Goal: Navigation & Orientation: Find specific page/section

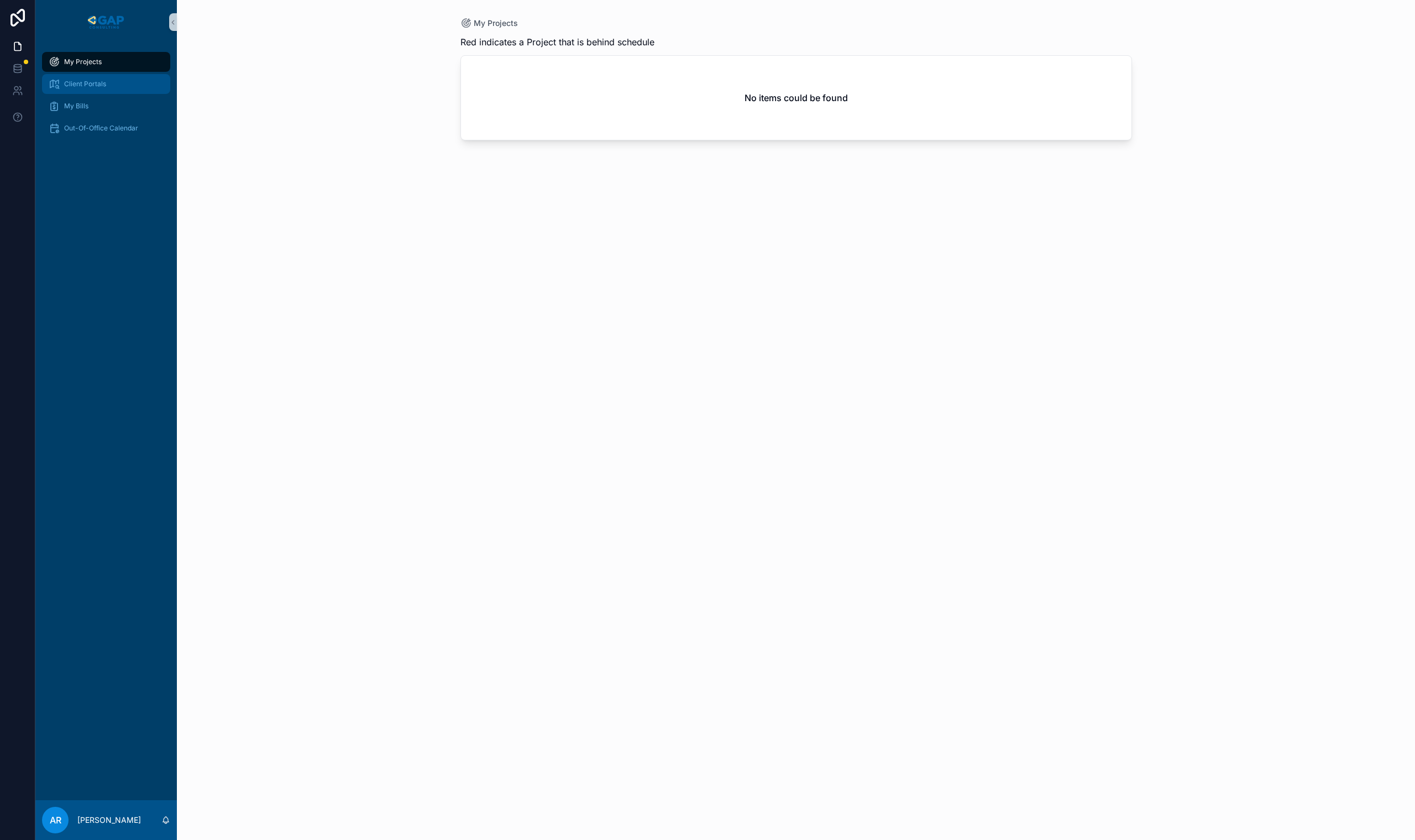
click at [88, 83] on span "Client Portals" at bounding box center [85, 84] width 42 height 9
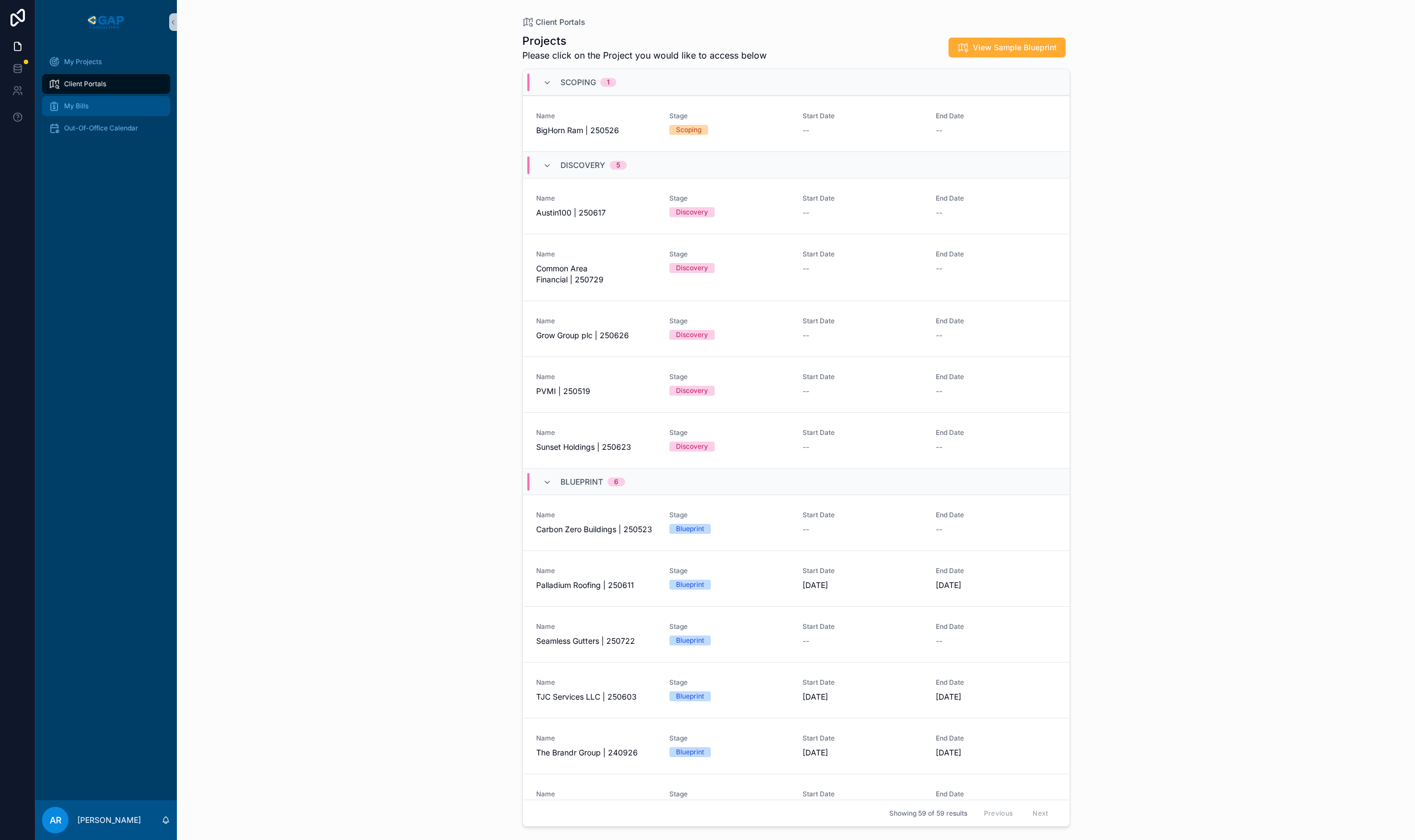
click at [80, 108] on span "My Bills" at bounding box center [76, 106] width 25 height 9
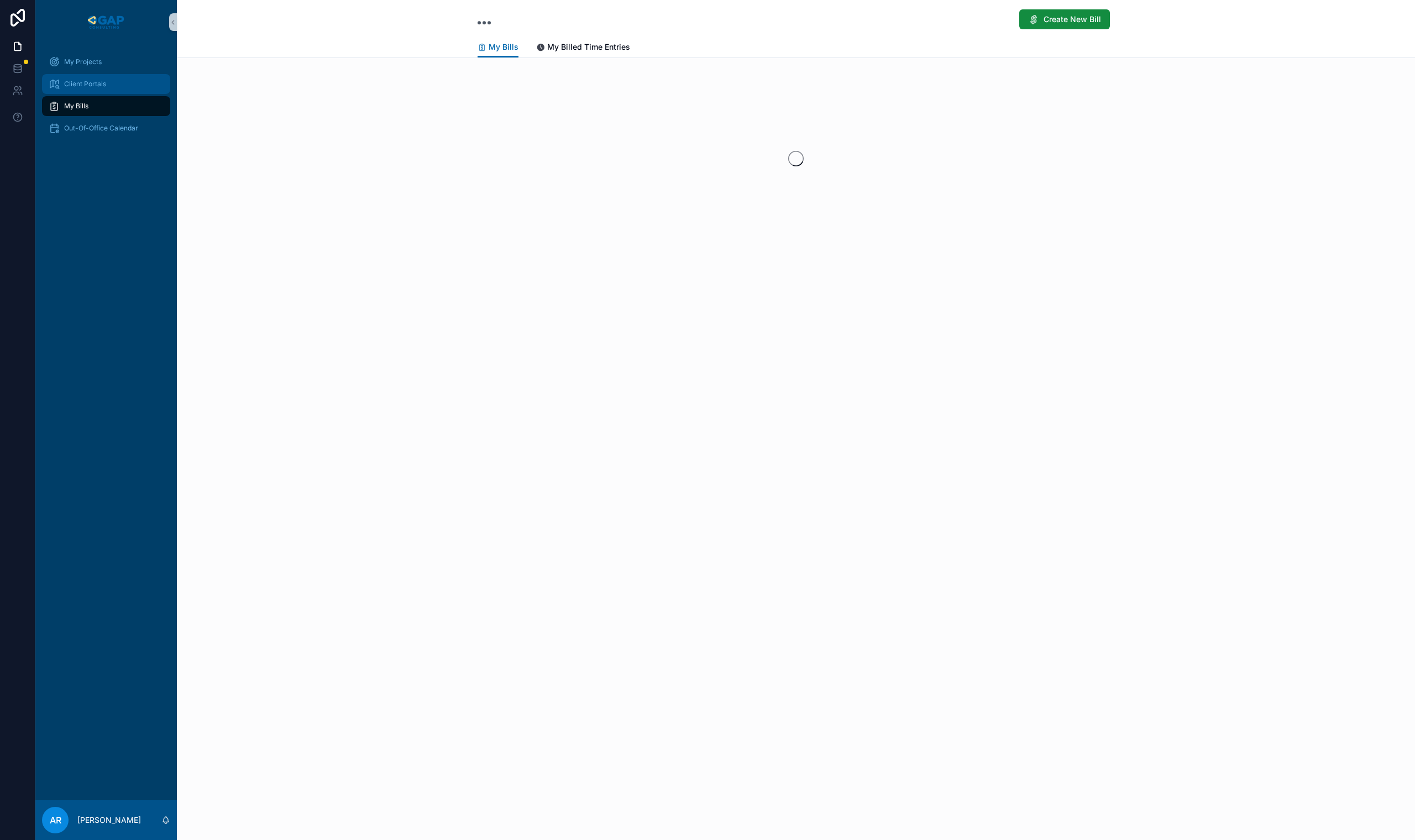
click at [86, 85] on span "Client Portals" at bounding box center [85, 84] width 42 height 9
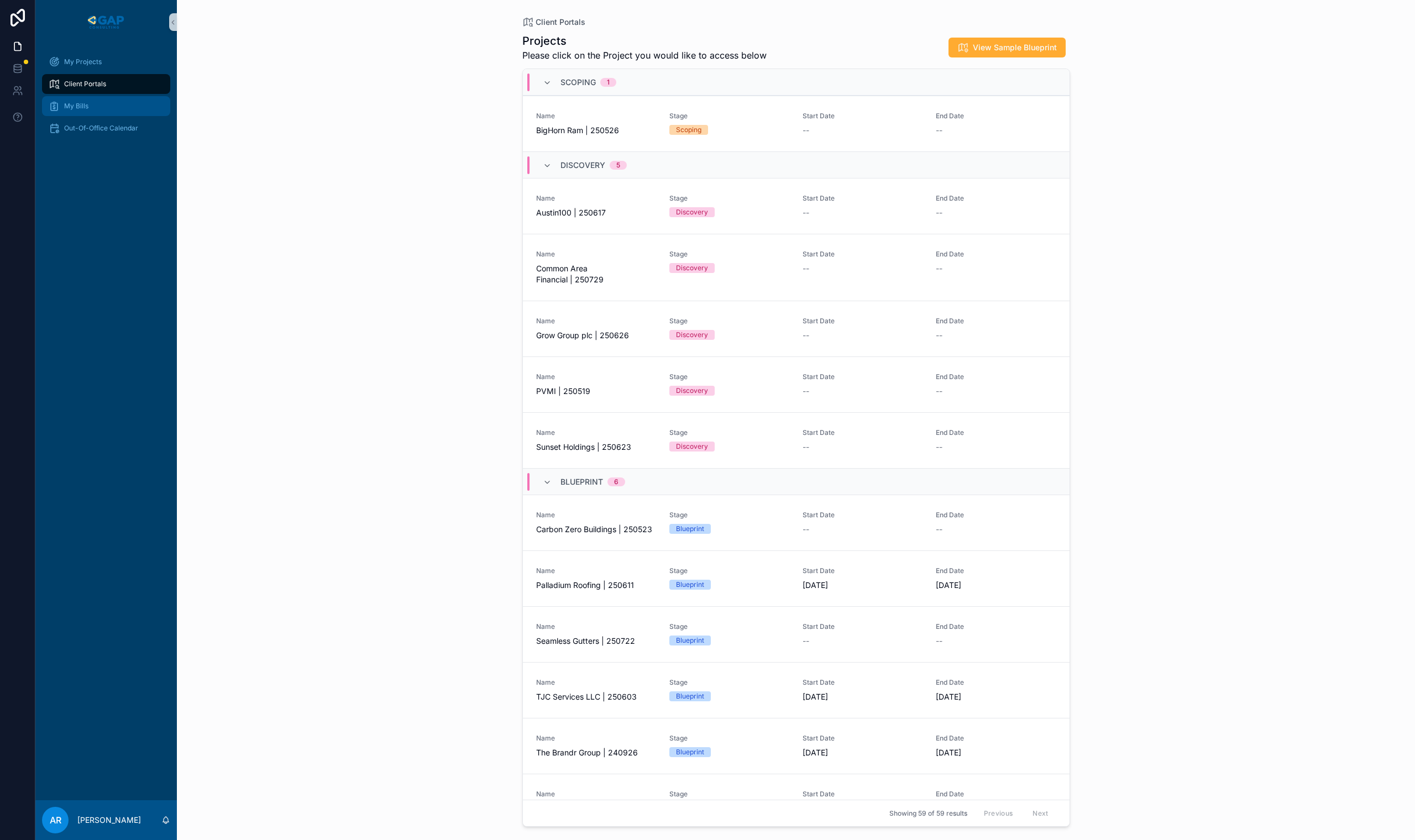
click at [101, 112] on div "My Bills" at bounding box center [106, 106] width 115 height 18
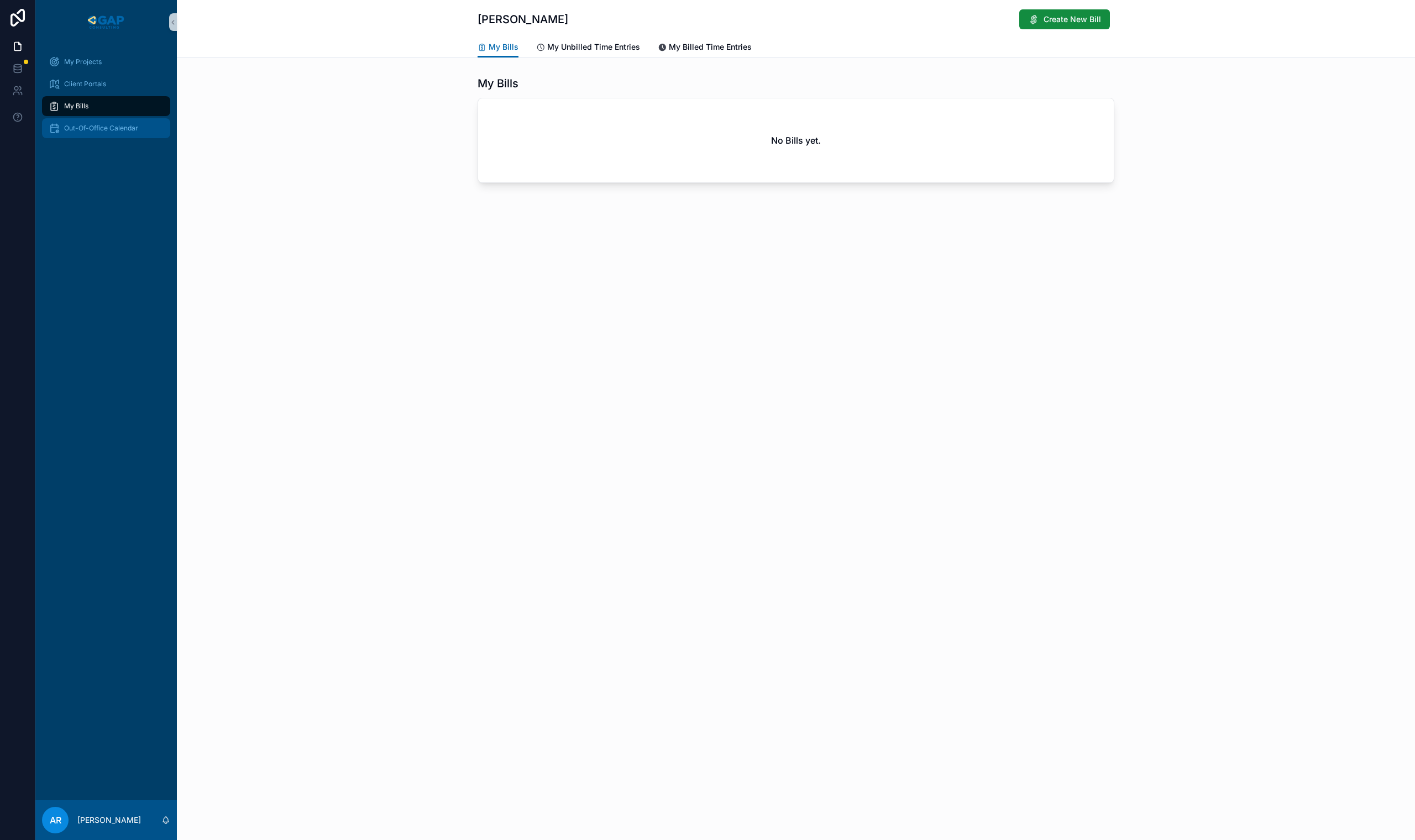
click at [136, 127] on span "Out-Of-Office Calendar" at bounding box center [101, 128] width 74 height 9
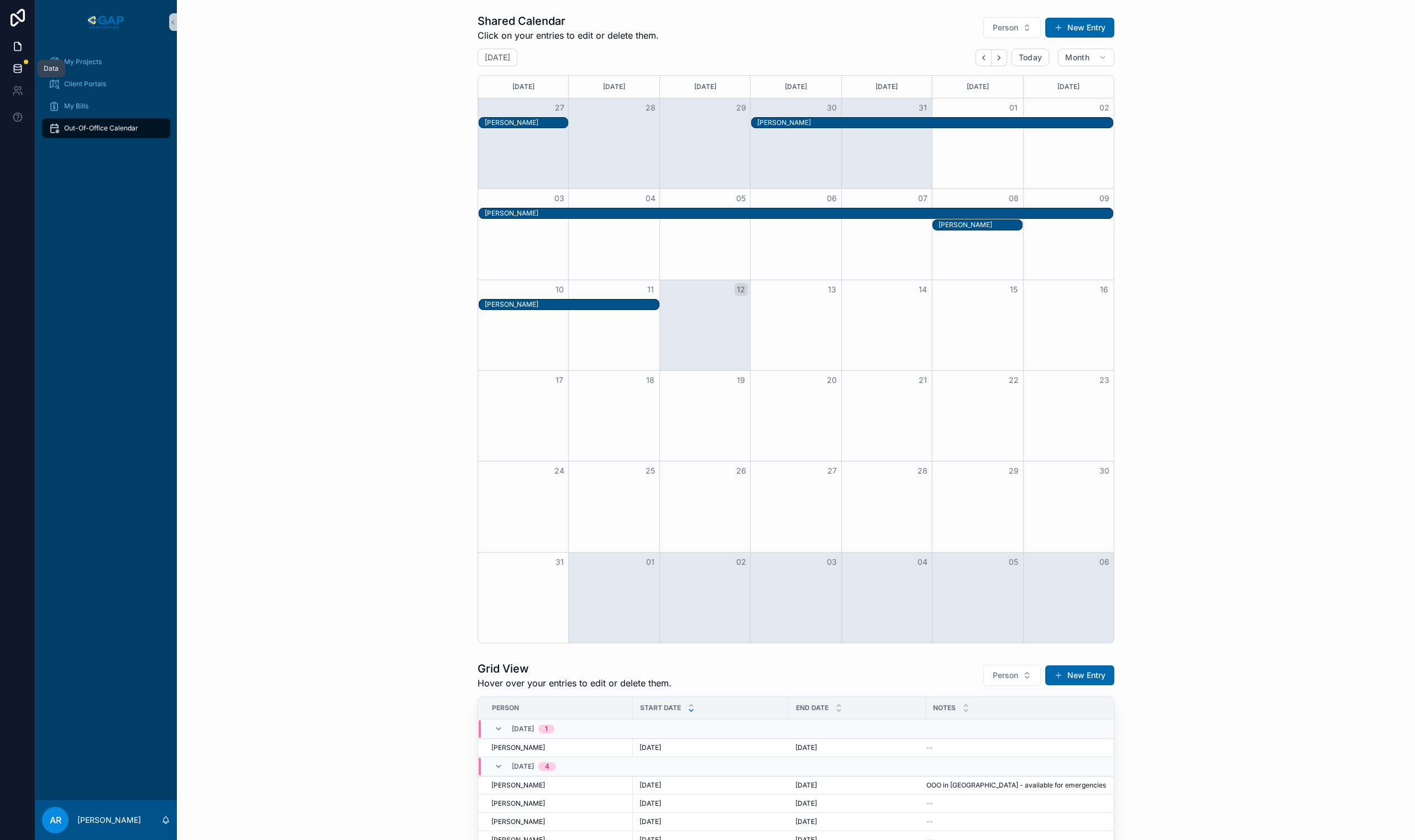
click at [22, 68] on icon at bounding box center [18, 69] width 11 height 11
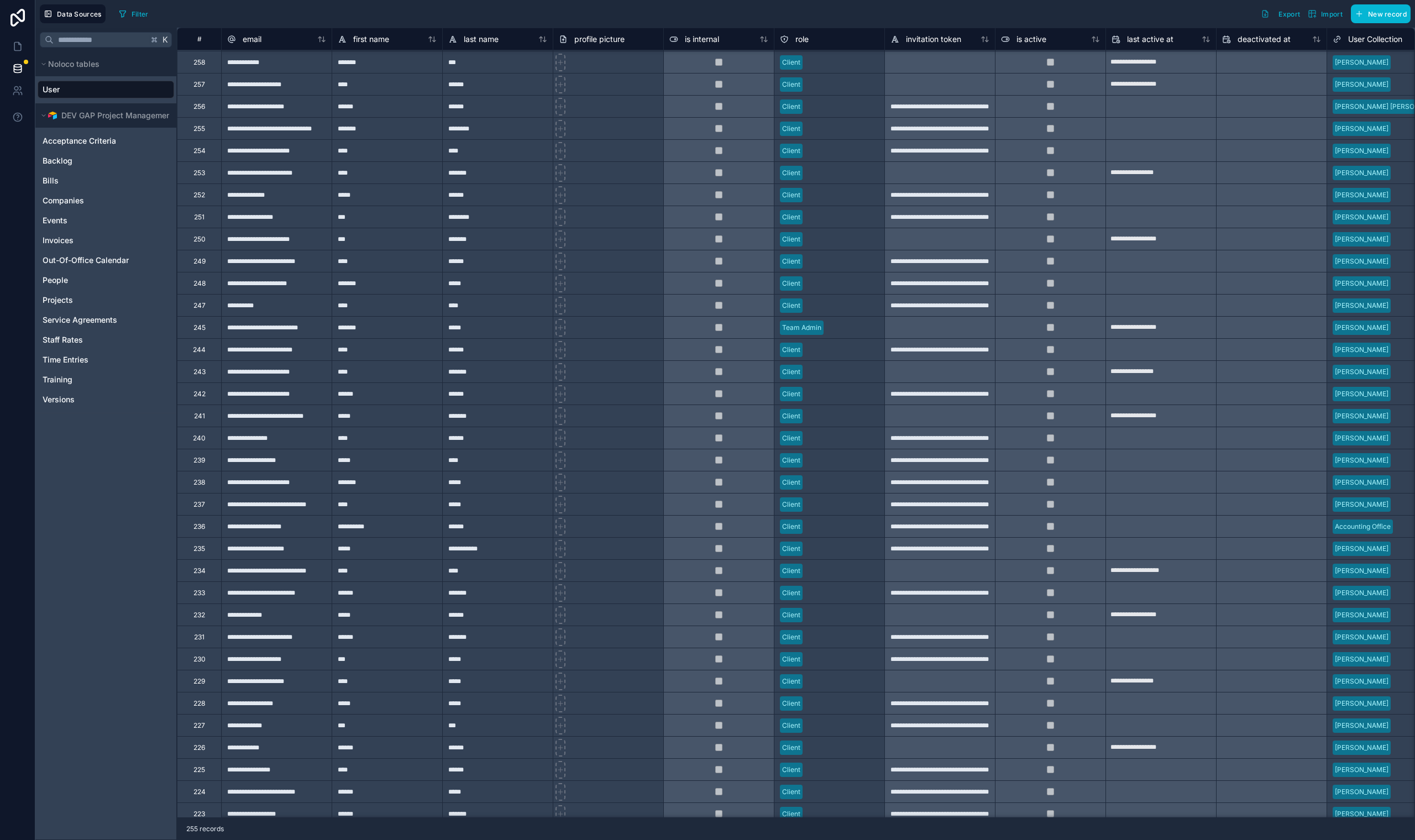
scroll to position [660, 0]
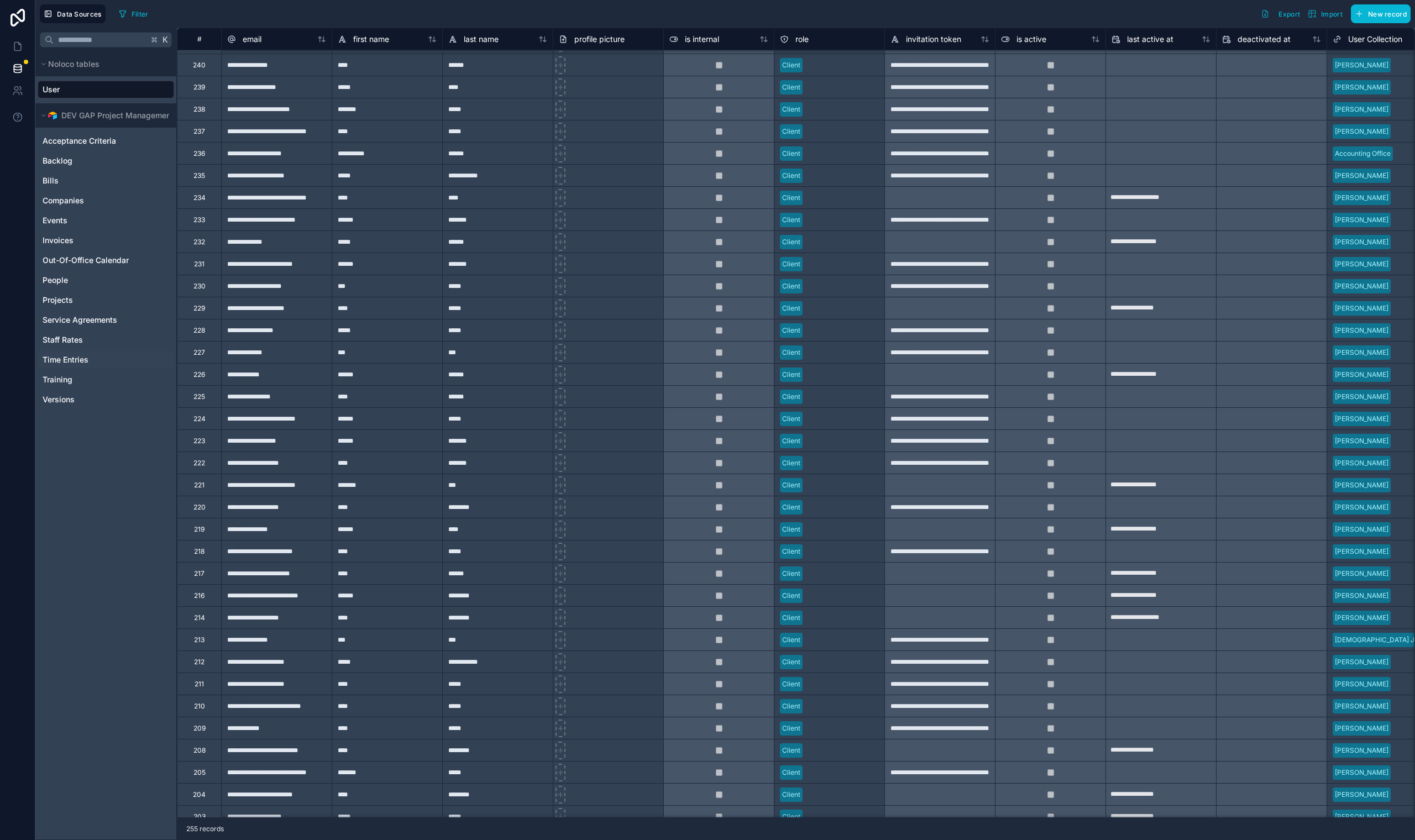
click at [80, 360] on span "Time Entries" at bounding box center [65, 360] width 46 height 11
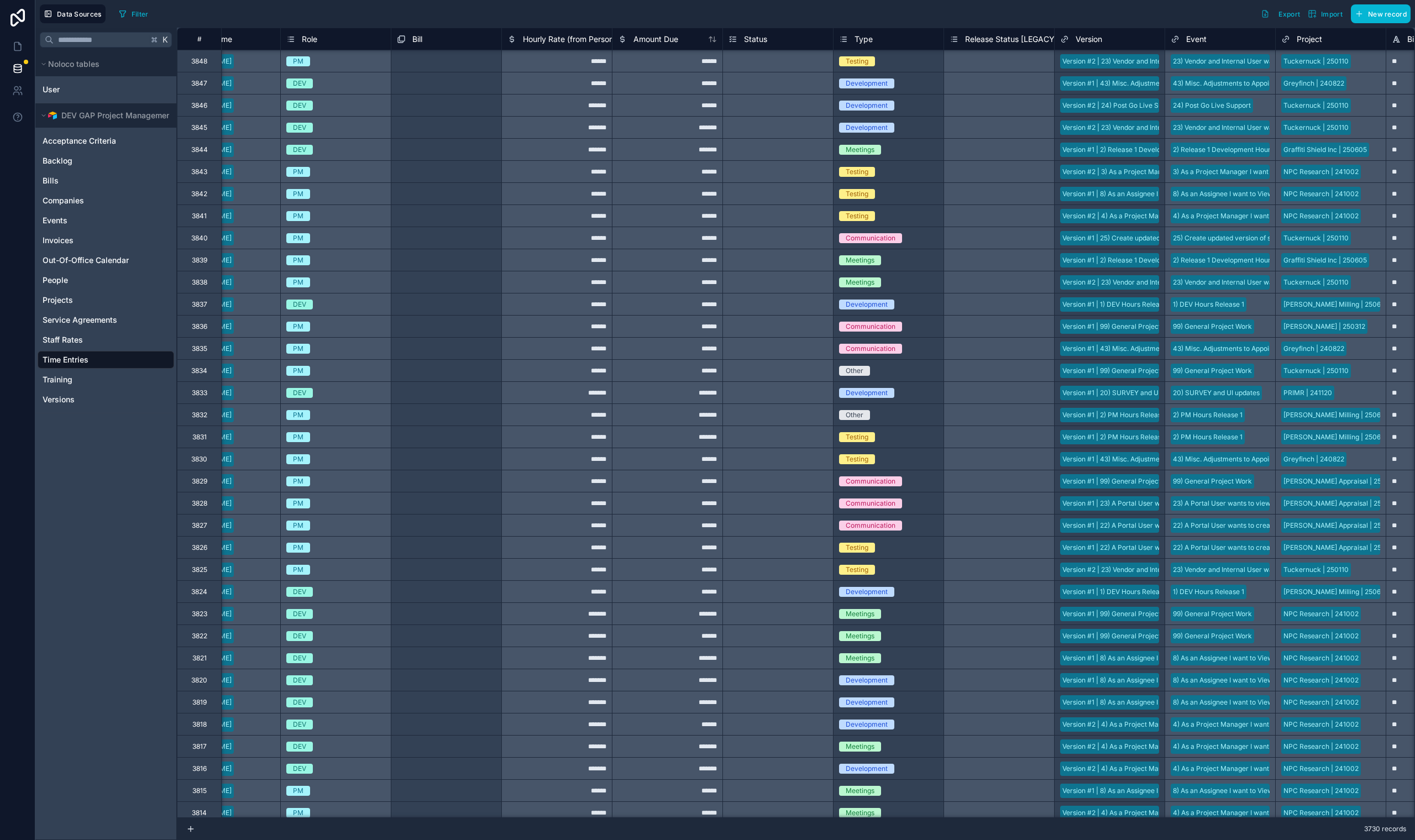
scroll to position [0, 604]
click at [78, 336] on span "Staff Rates" at bounding box center [62, 340] width 40 height 11
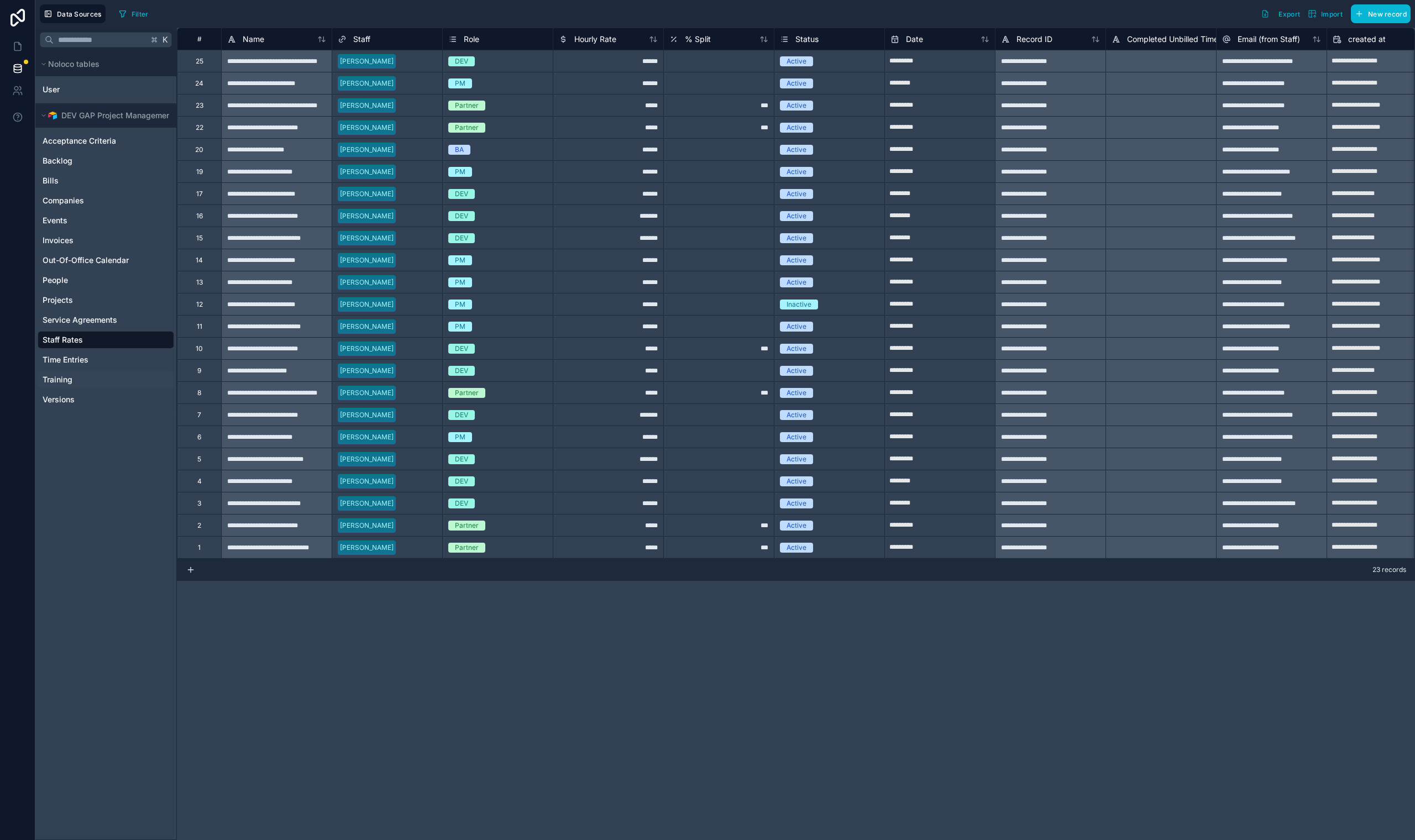
click at [64, 381] on span "Training" at bounding box center [57, 380] width 30 height 11
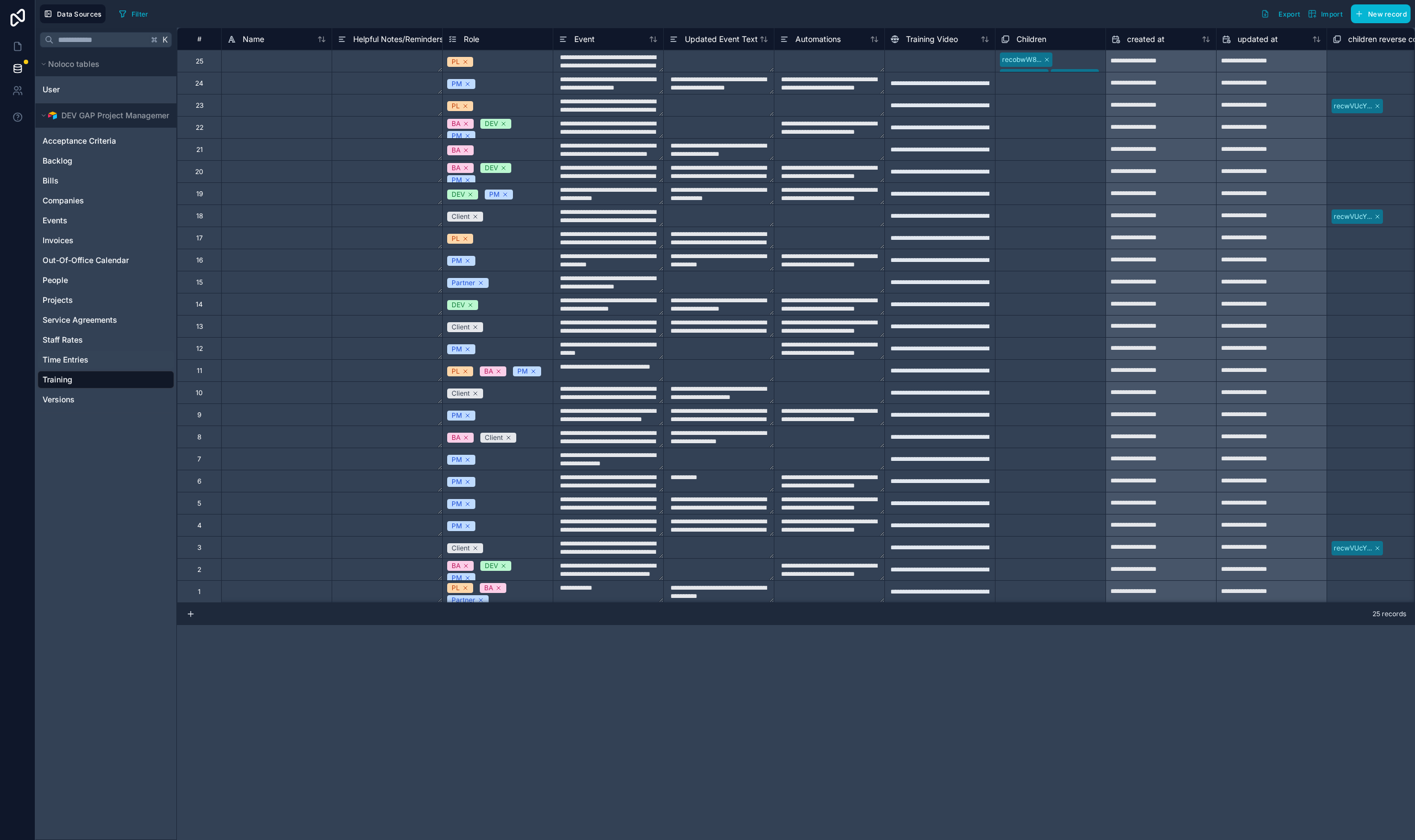
click at [67, 359] on span "Time Entries" at bounding box center [65, 360] width 46 height 11
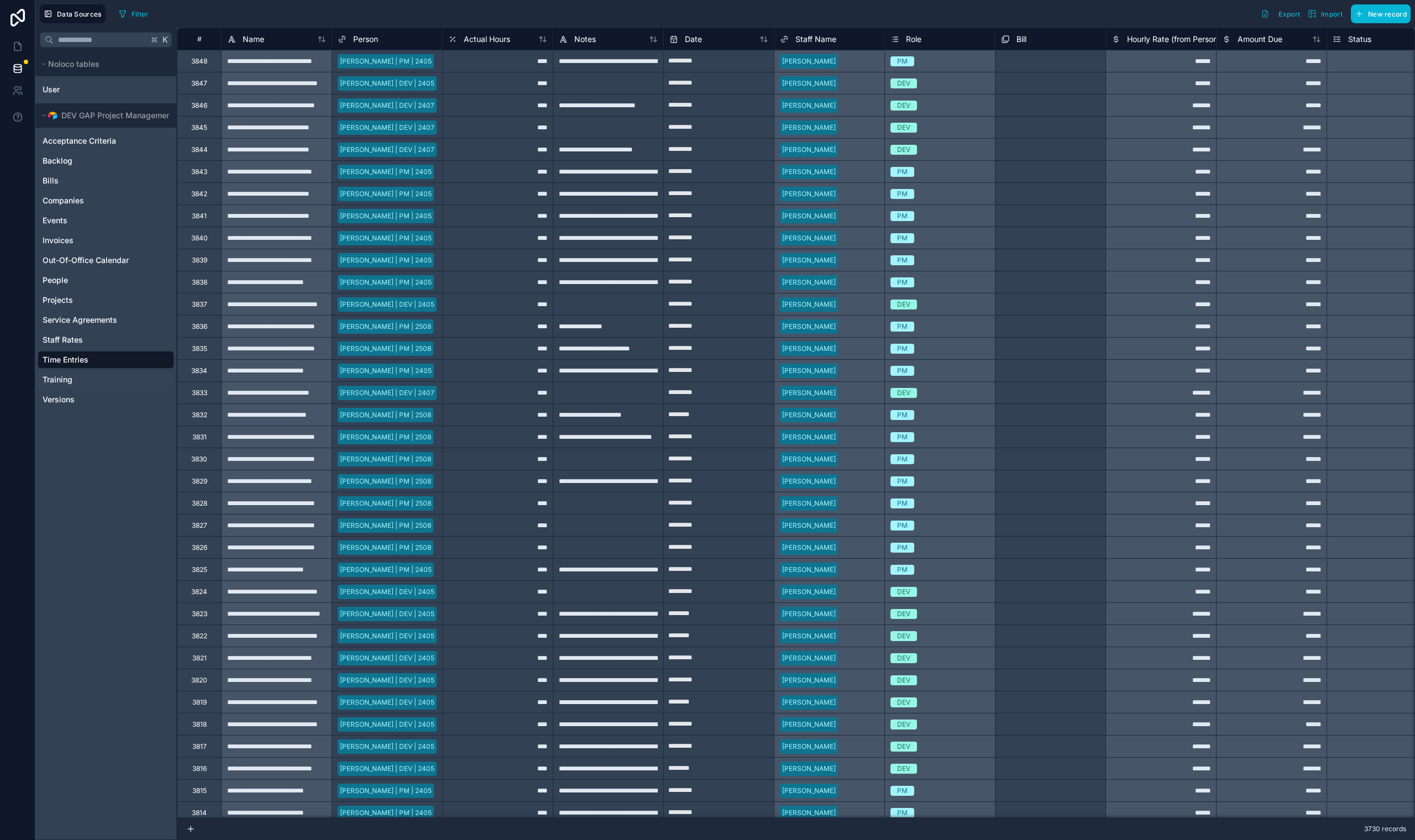
click at [56, 382] on span "Training" at bounding box center [57, 380] width 30 height 11
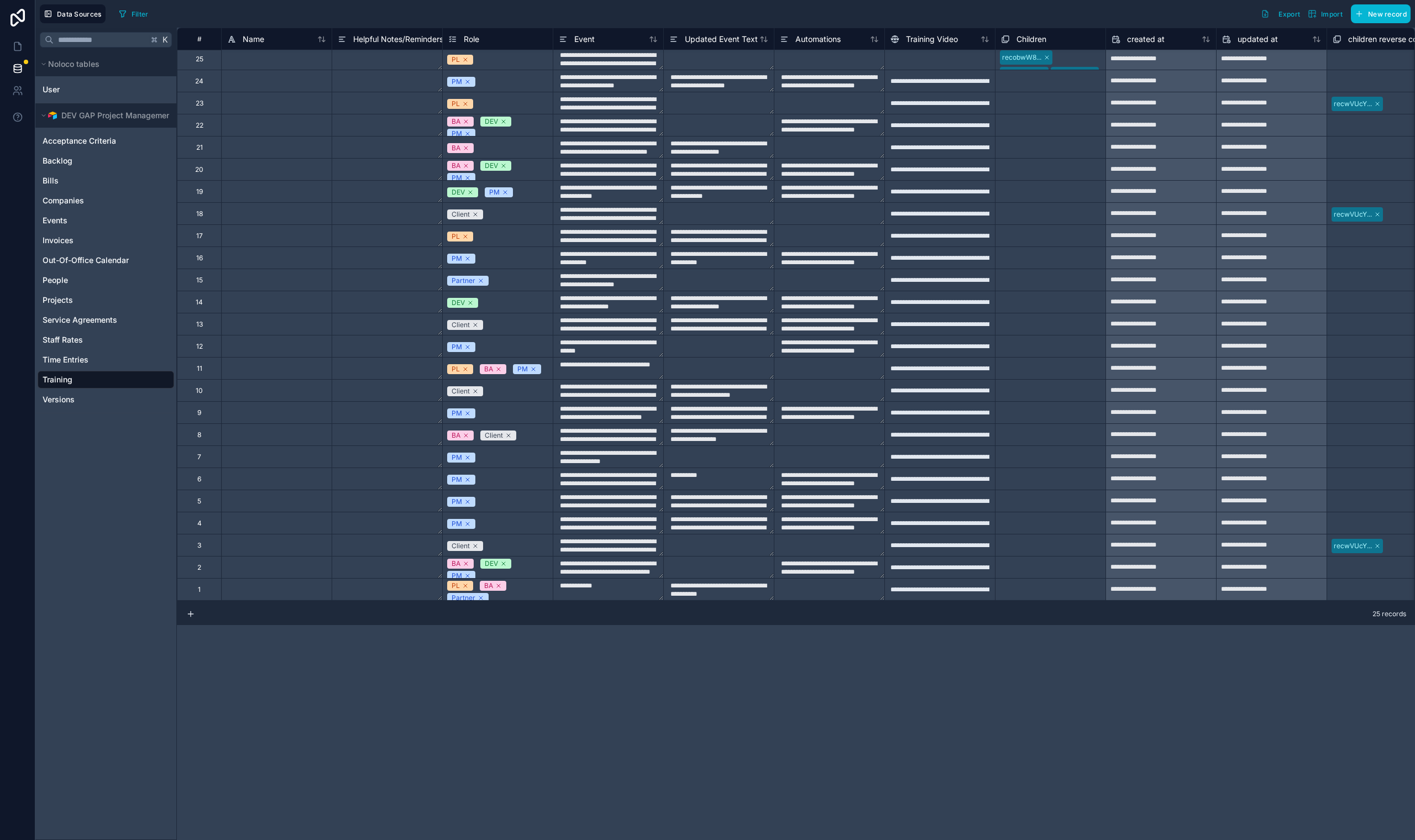
scroll to position [3, 0]
click at [71, 240] on span "Invoices" at bounding box center [57, 240] width 31 height 11
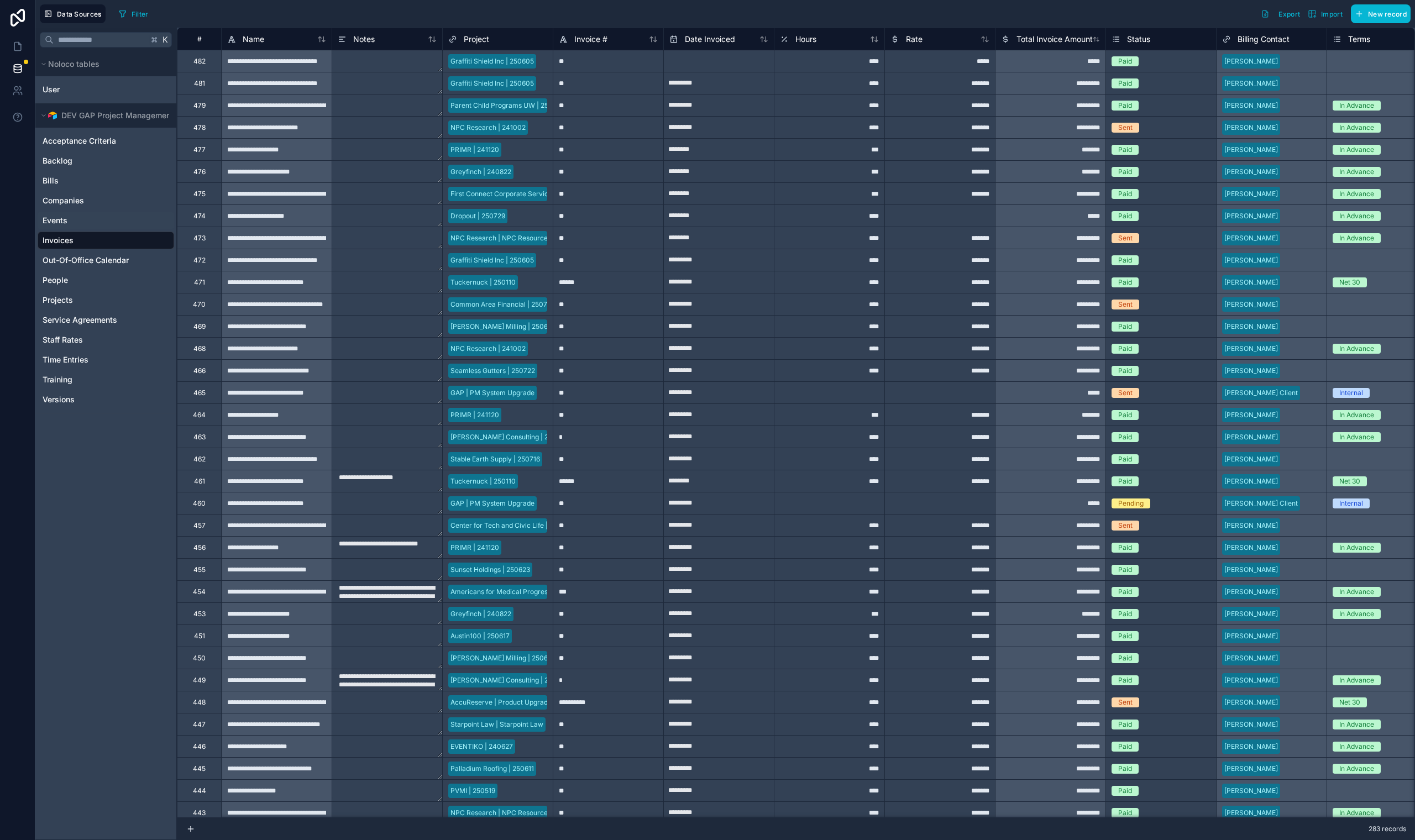
click at [78, 219] on div "Events" at bounding box center [106, 220] width 136 height 18
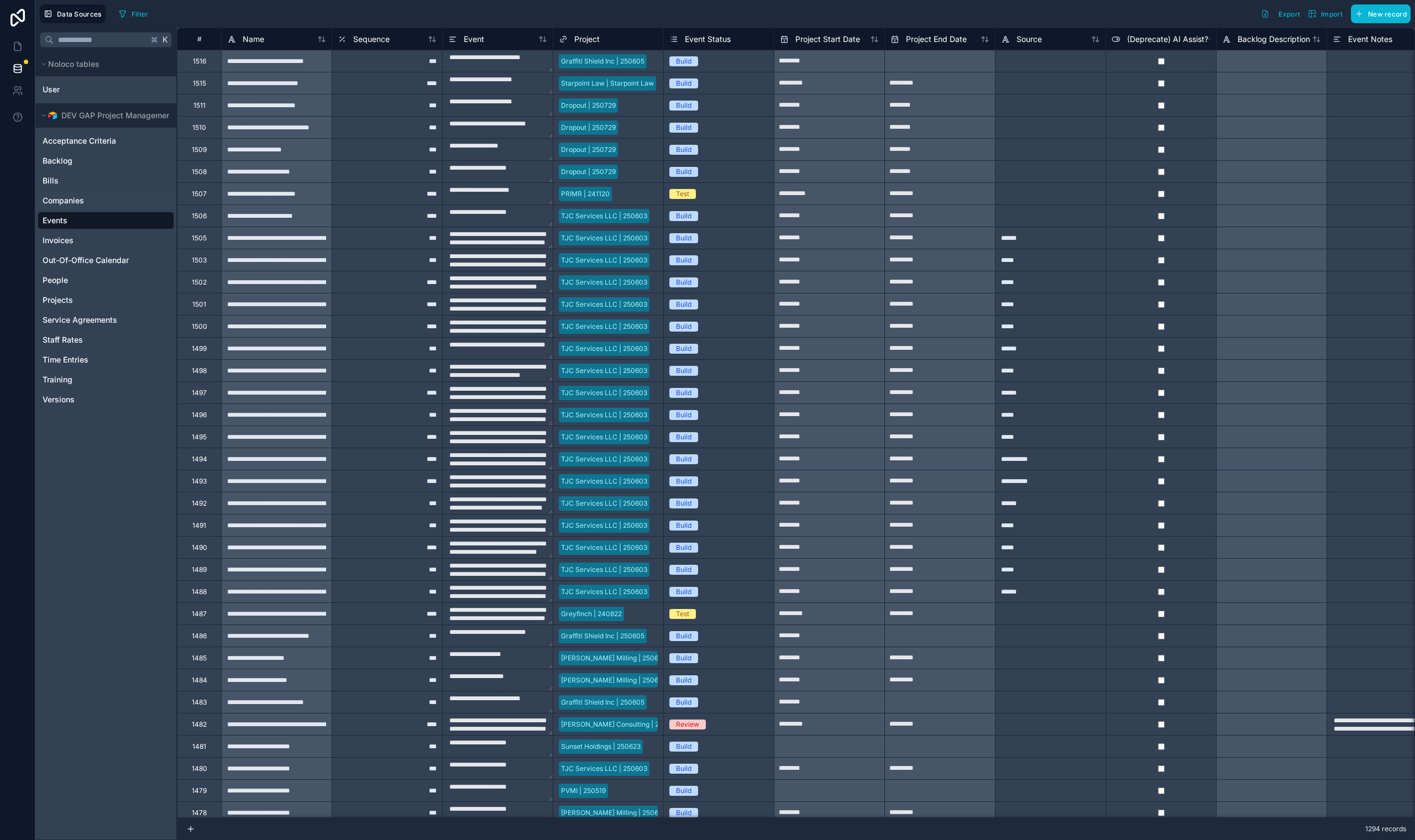
click at [81, 200] on span "Companies" at bounding box center [63, 201] width 42 height 11
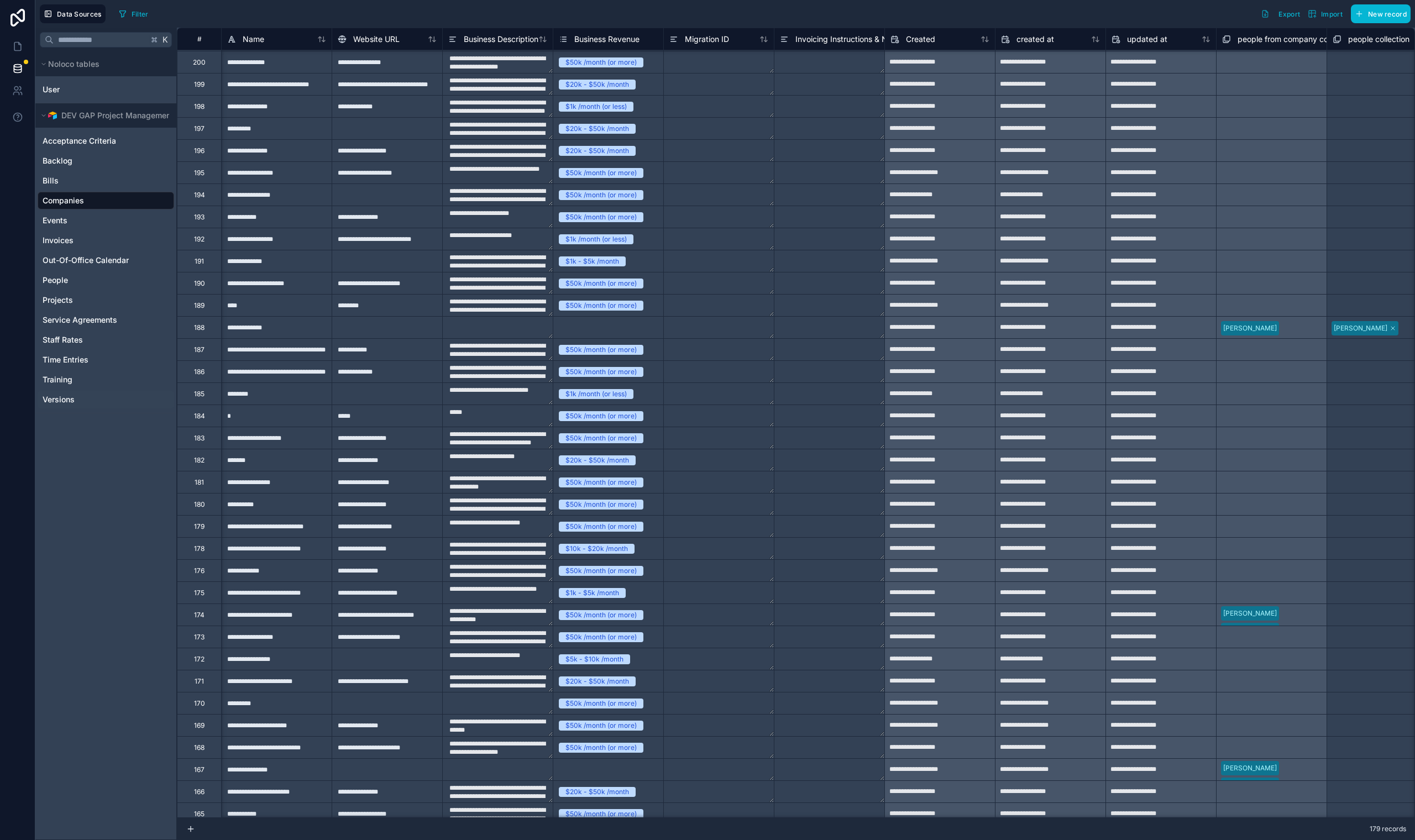
scroll to position [43, 0]
click at [57, 399] on span "Versions" at bounding box center [58, 399] width 32 height 11
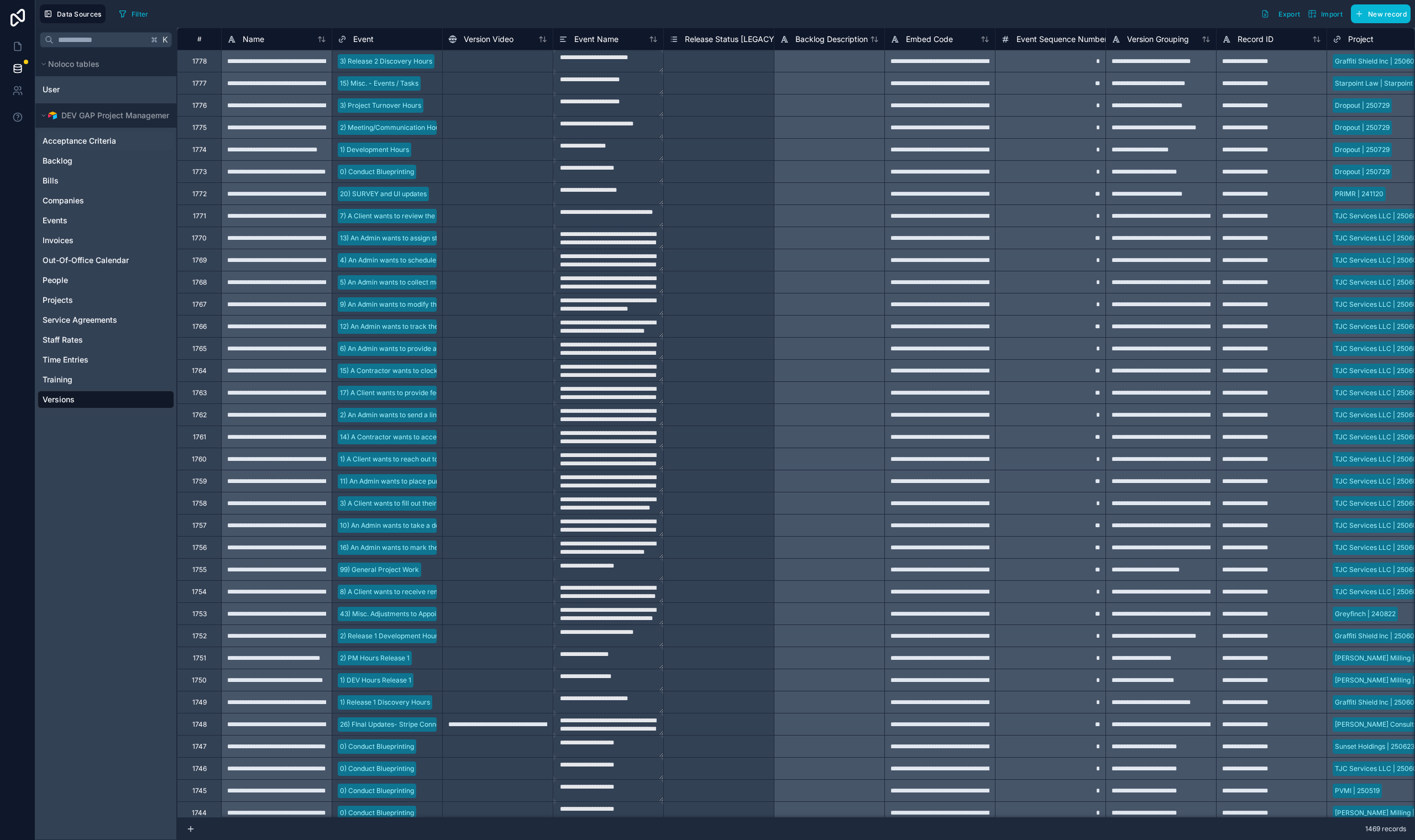
click at [105, 139] on span "Acceptance Criteria" at bounding box center [79, 141] width 73 height 11
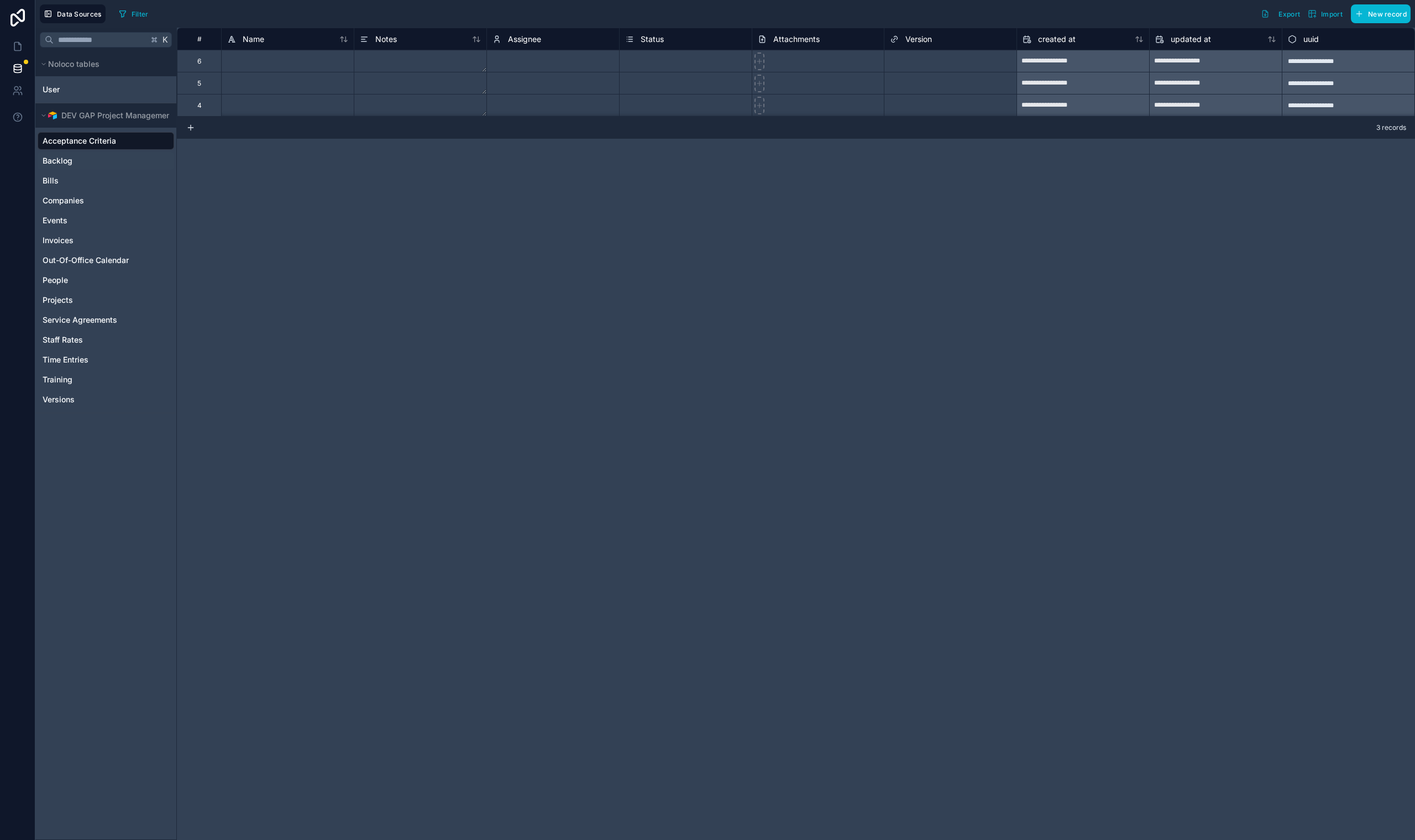
click at [95, 162] on div "Backlog" at bounding box center [106, 161] width 136 height 18
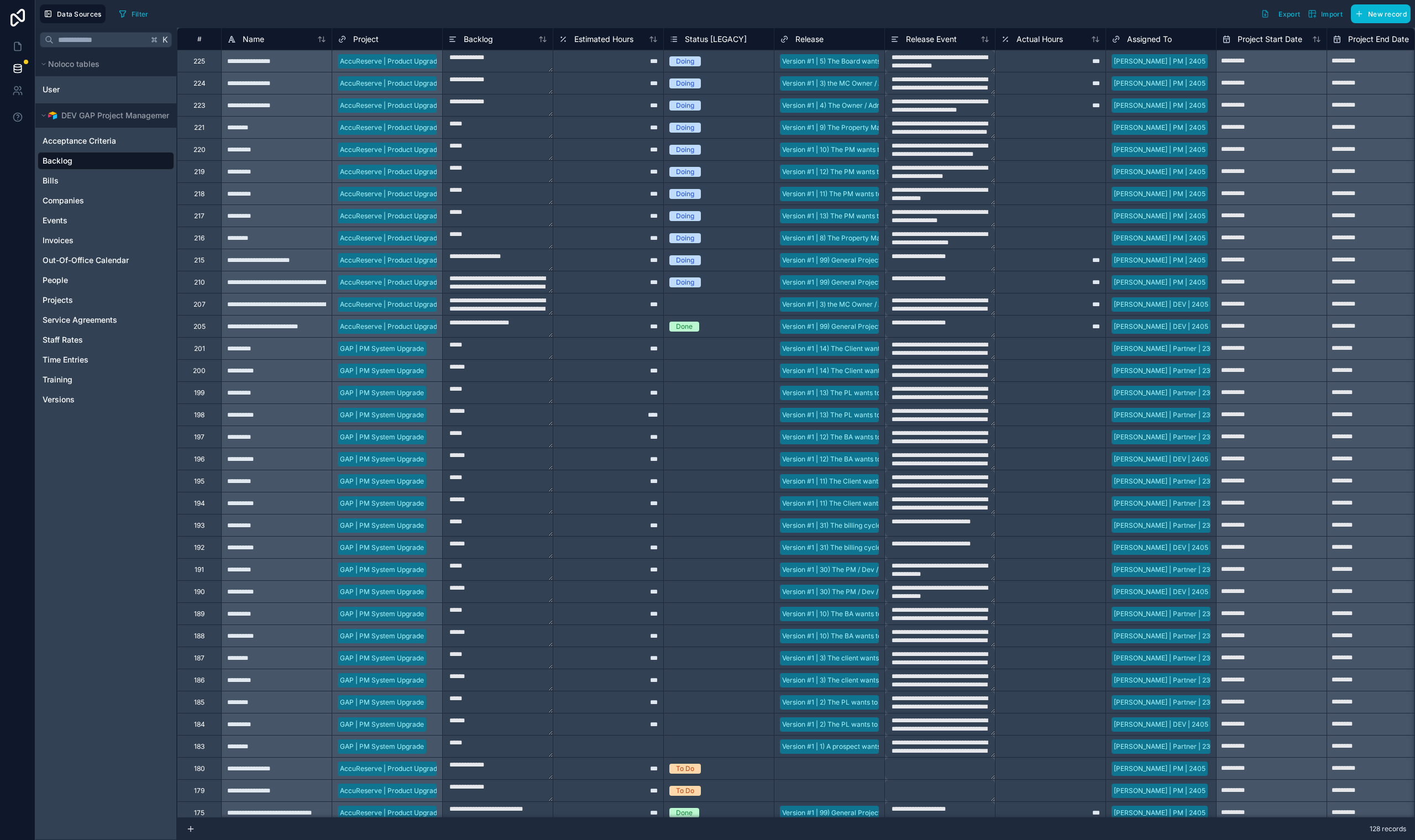
click at [83, 171] on div "Acceptance Criteria Backlog Bills Companies Events Invoices Out-Of-Office Calen…" at bounding box center [106, 268] width 136 height 281
click at [80, 178] on div "Bills" at bounding box center [106, 180] width 136 height 18
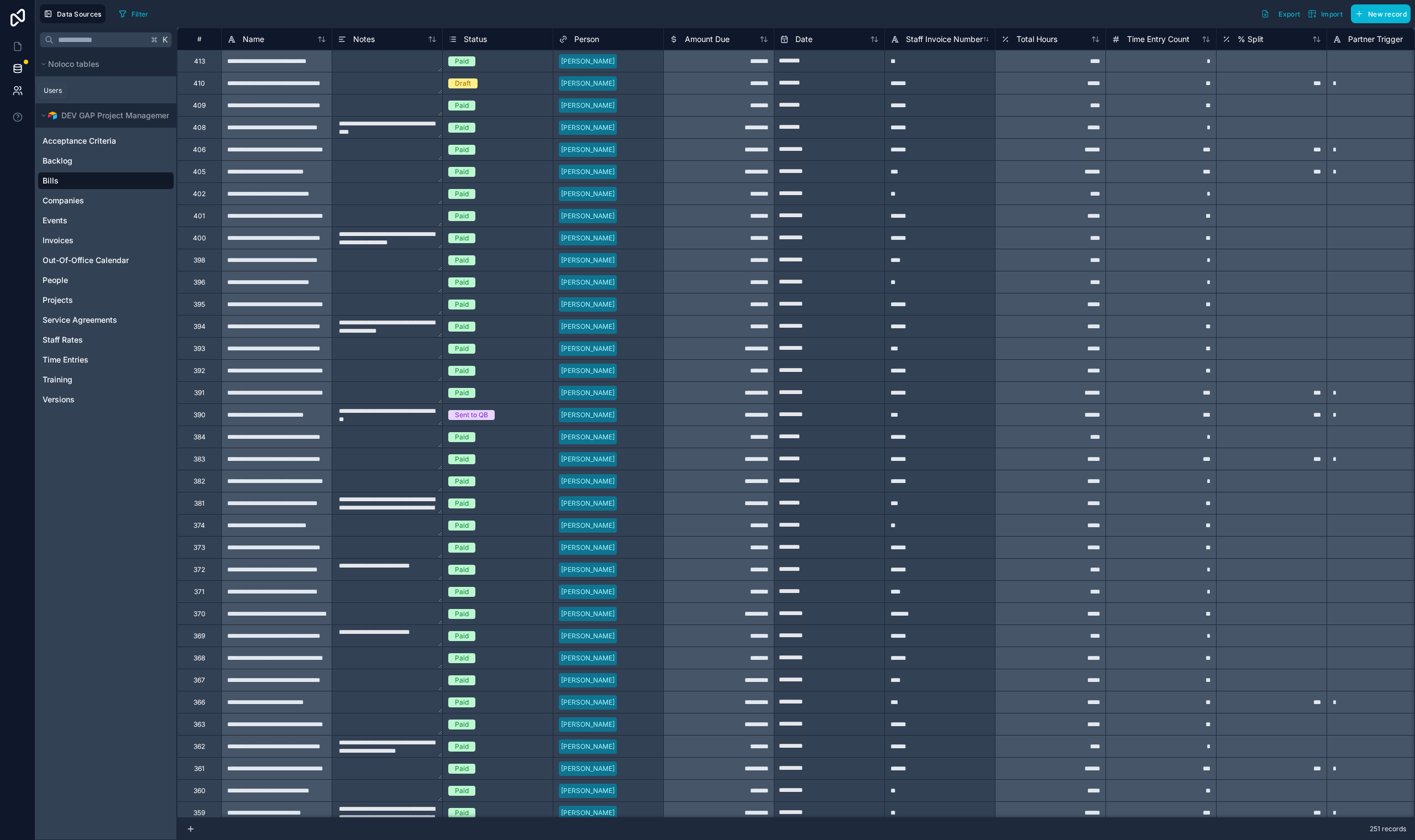
click at [16, 95] on icon at bounding box center [18, 91] width 11 height 11
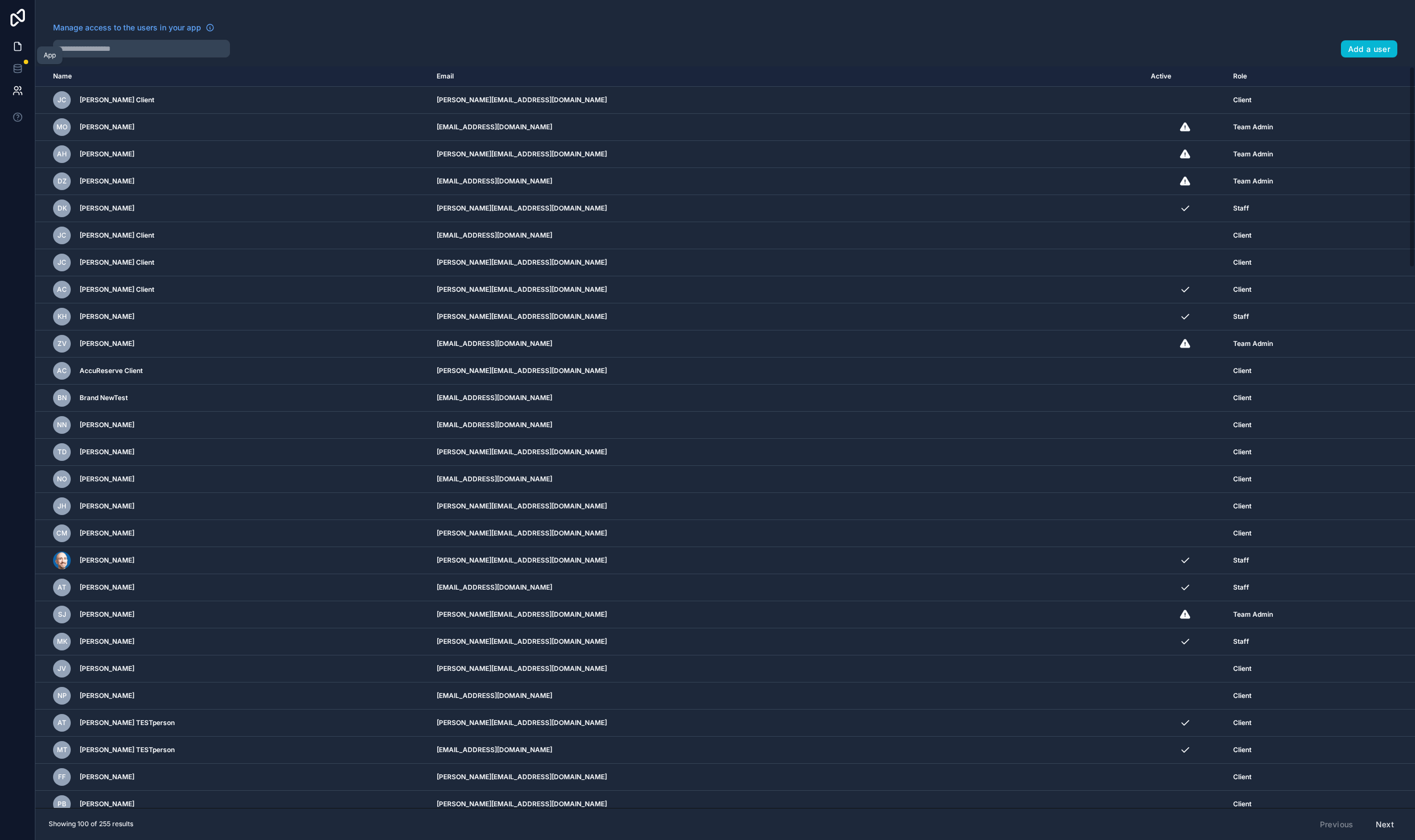
click at [19, 47] on icon at bounding box center [18, 47] width 11 height 11
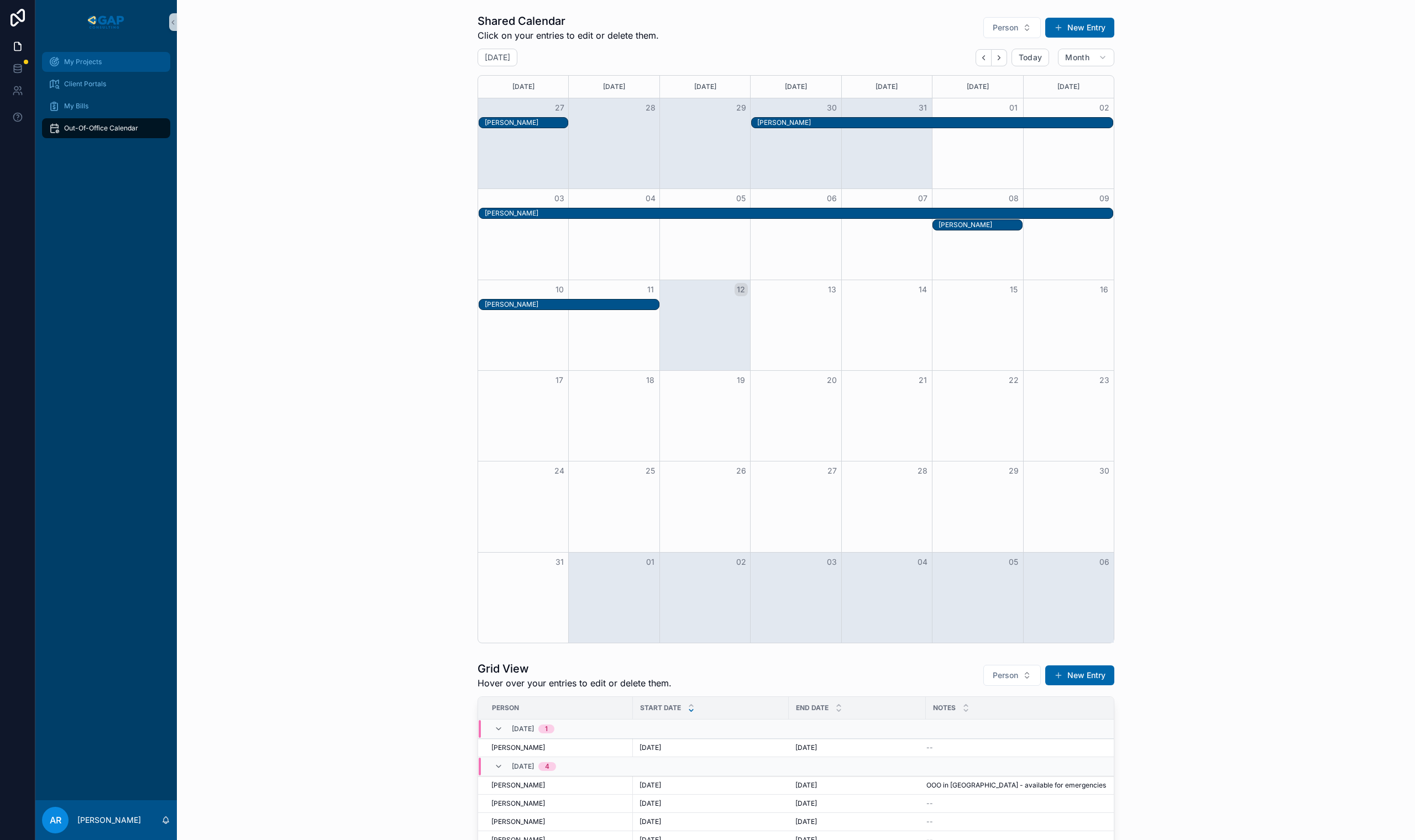
click at [102, 64] on div "My Projects" at bounding box center [106, 62] width 115 height 18
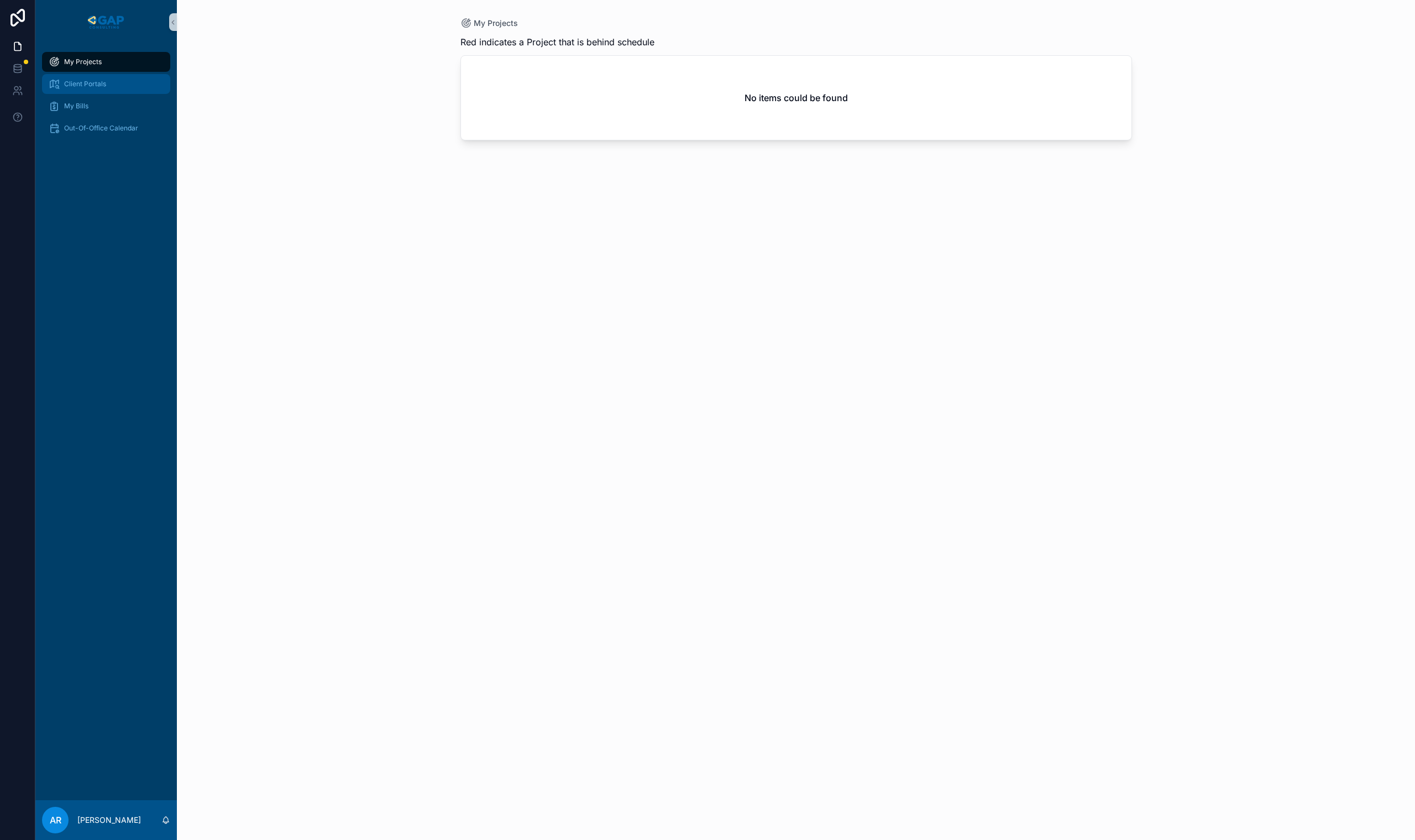
click at [106, 82] on div "Client Portals" at bounding box center [106, 84] width 115 height 18
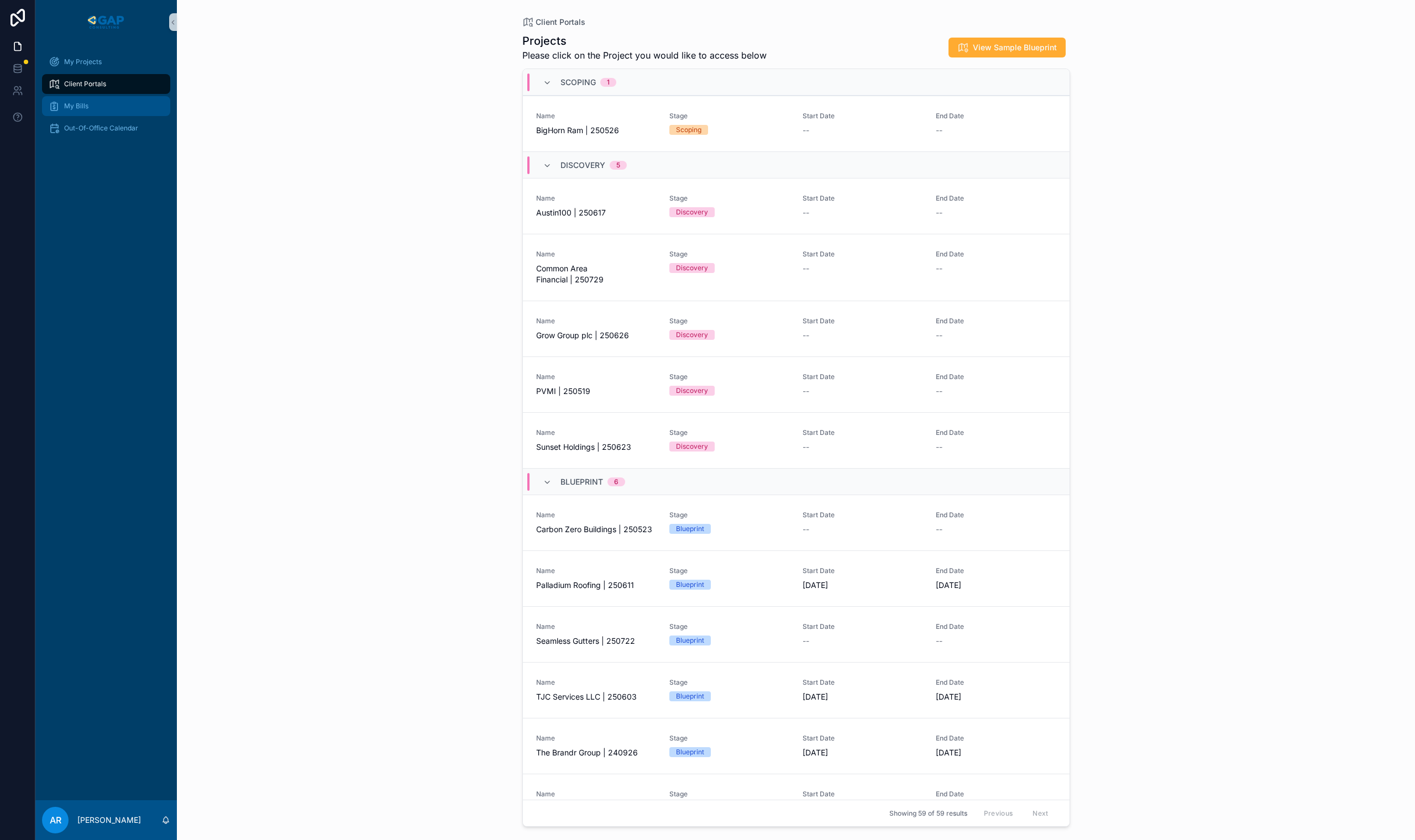
click at [85, 112] on div "My Bills" at bounding box center [106, 106] width 115 height 18
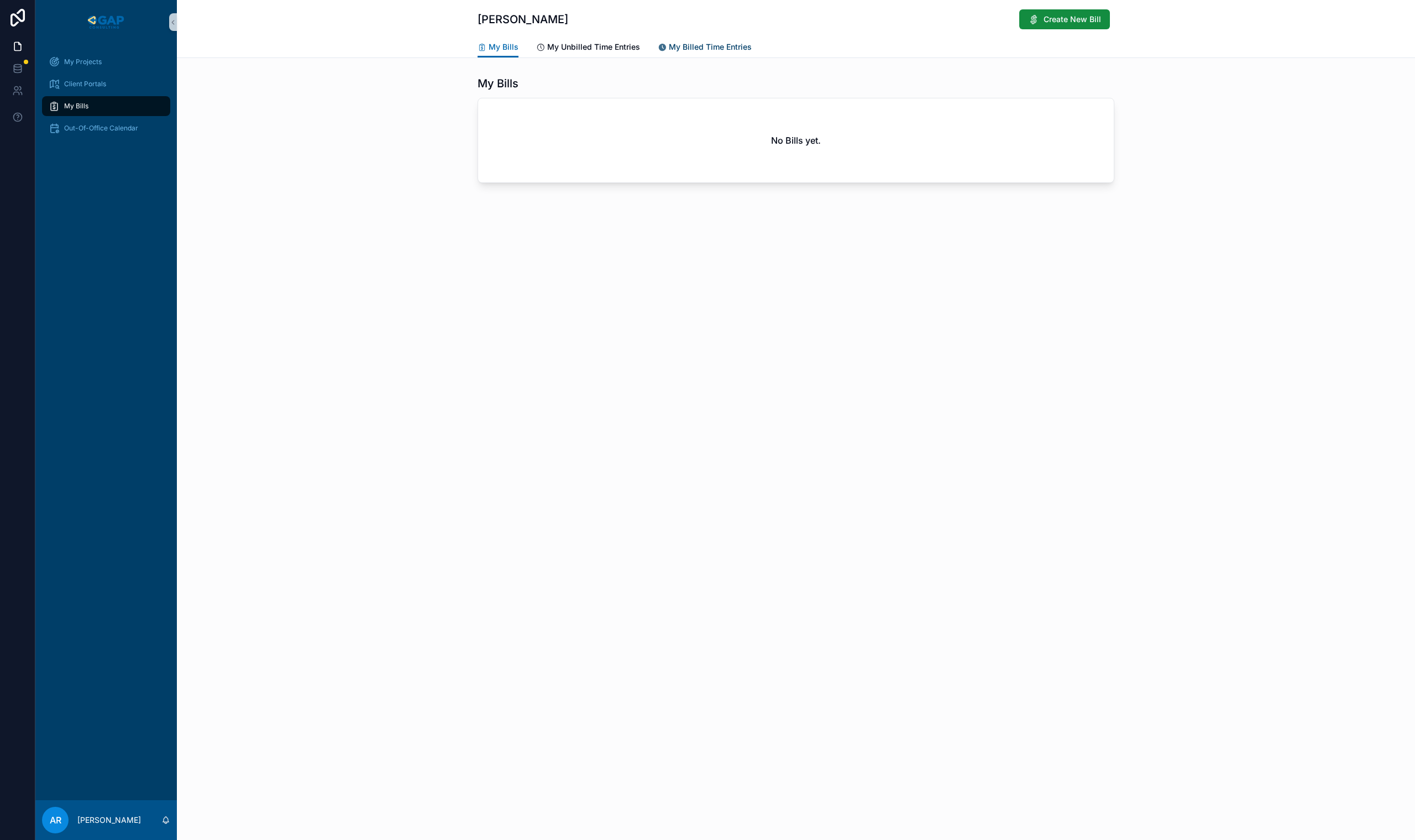
click at [725, 44] on span "My Billed Time Entries" at bounding box center [710, 47] width 83 height 11
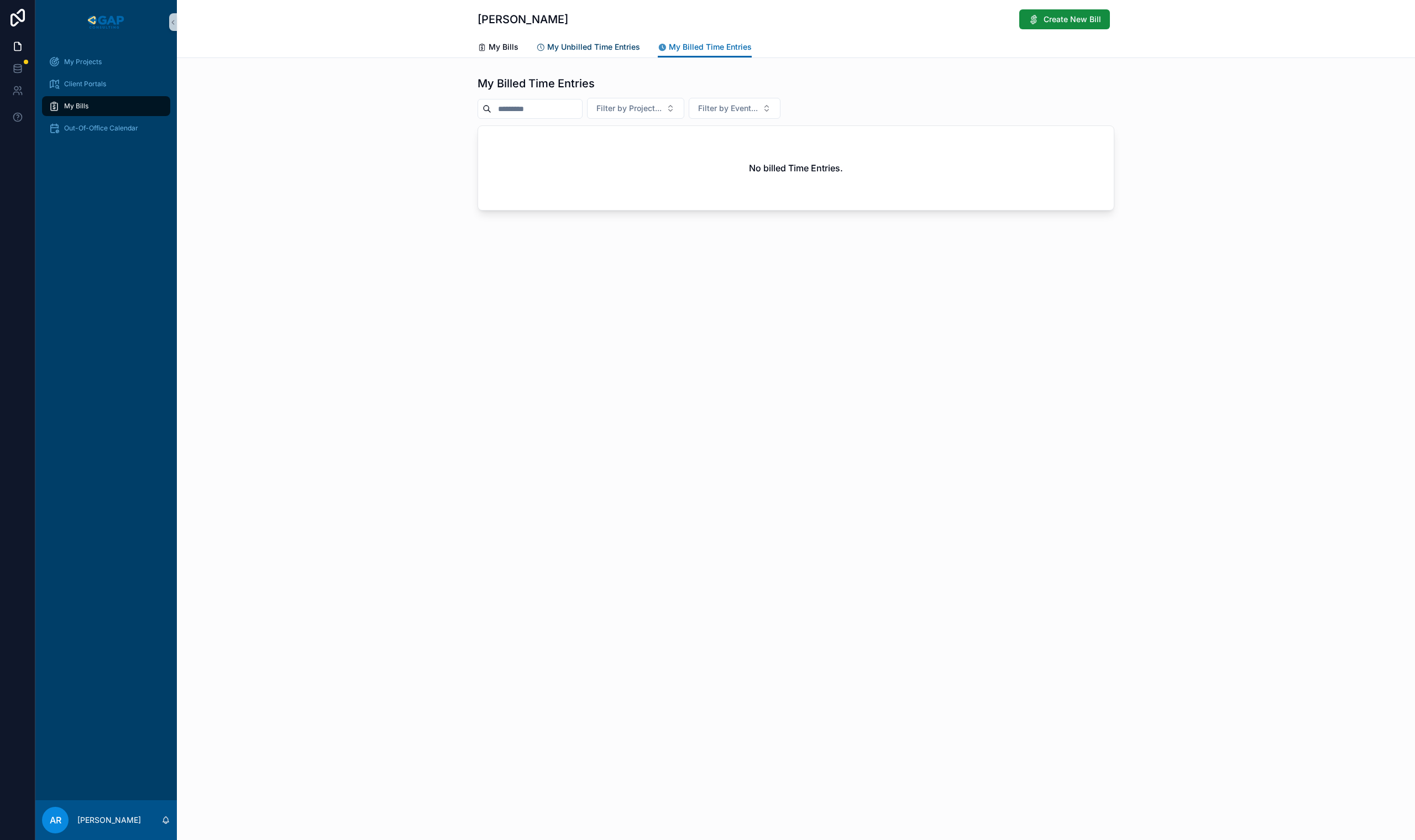
click at [578, 50] on span "My Unbilled Time Entries" at bounding box center [593, 47] width 93 height 11
click at [503, 51] on span "My Bills" at bounding box center [503, 47] width 30 height 11
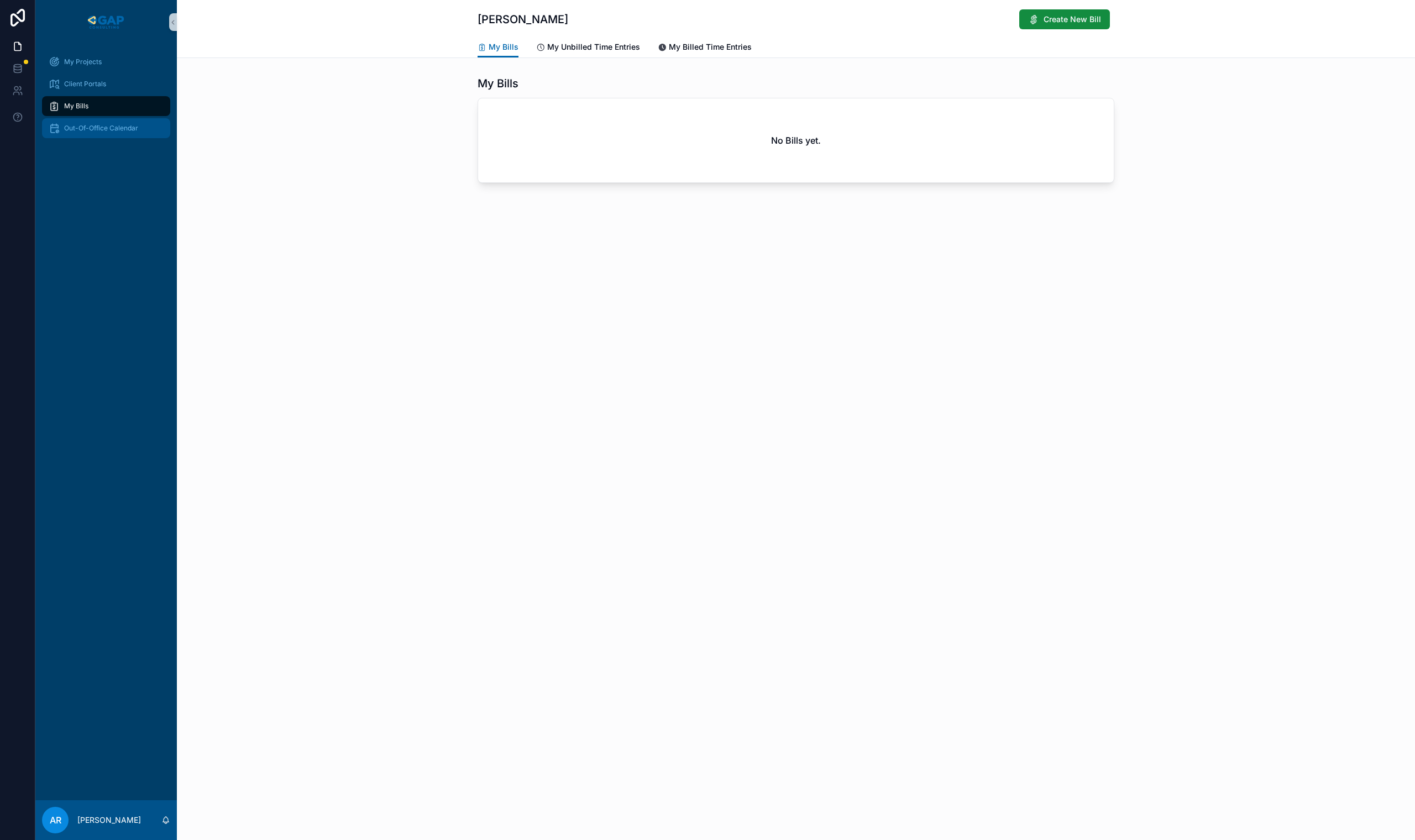
click at [136, 126] on span "Out-Of-Office Calendar" at bounding box center [101, 128] width 74 height 9
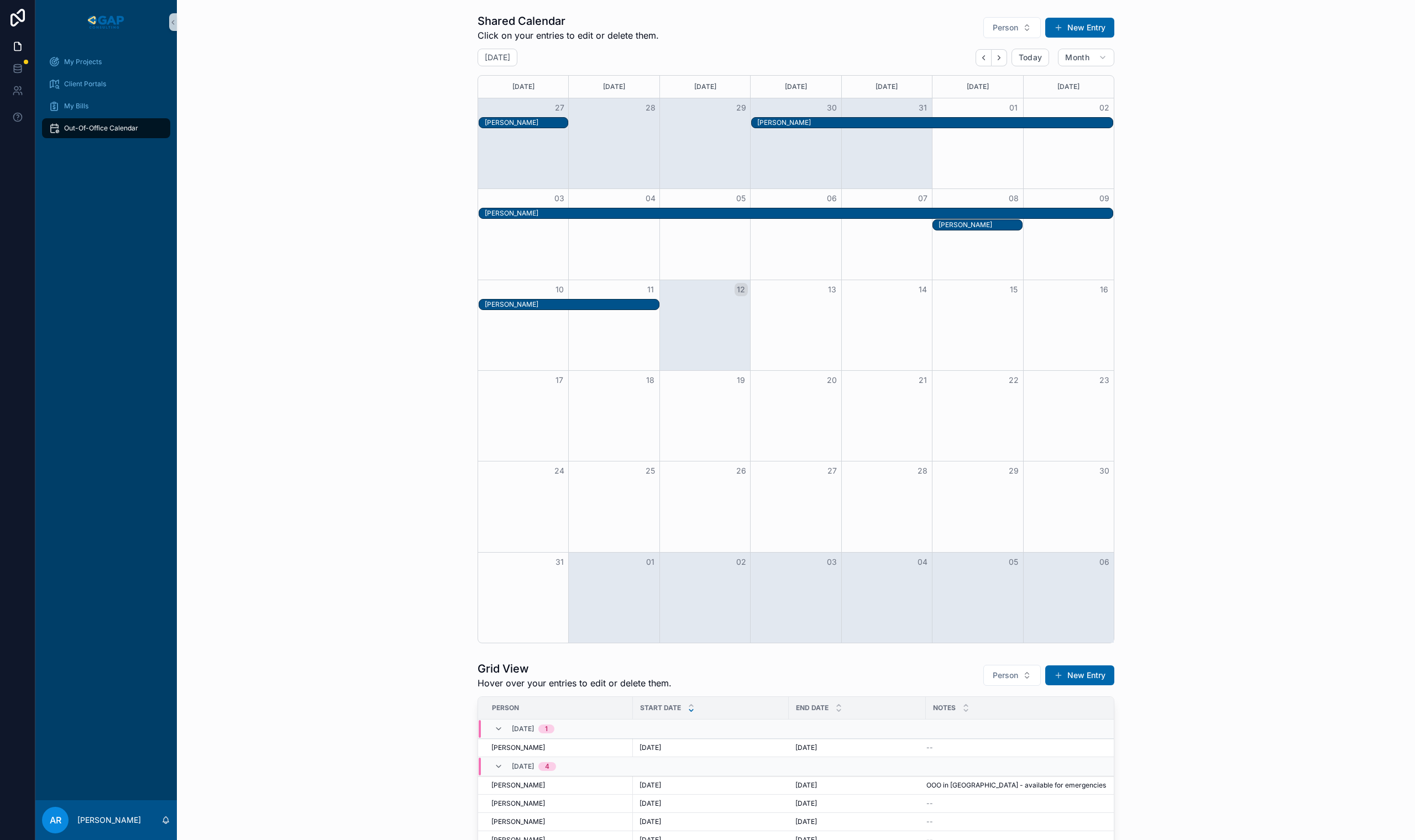
click at [66, 822] on div "AR" at bounding box center [56, 820] width 27 height 27
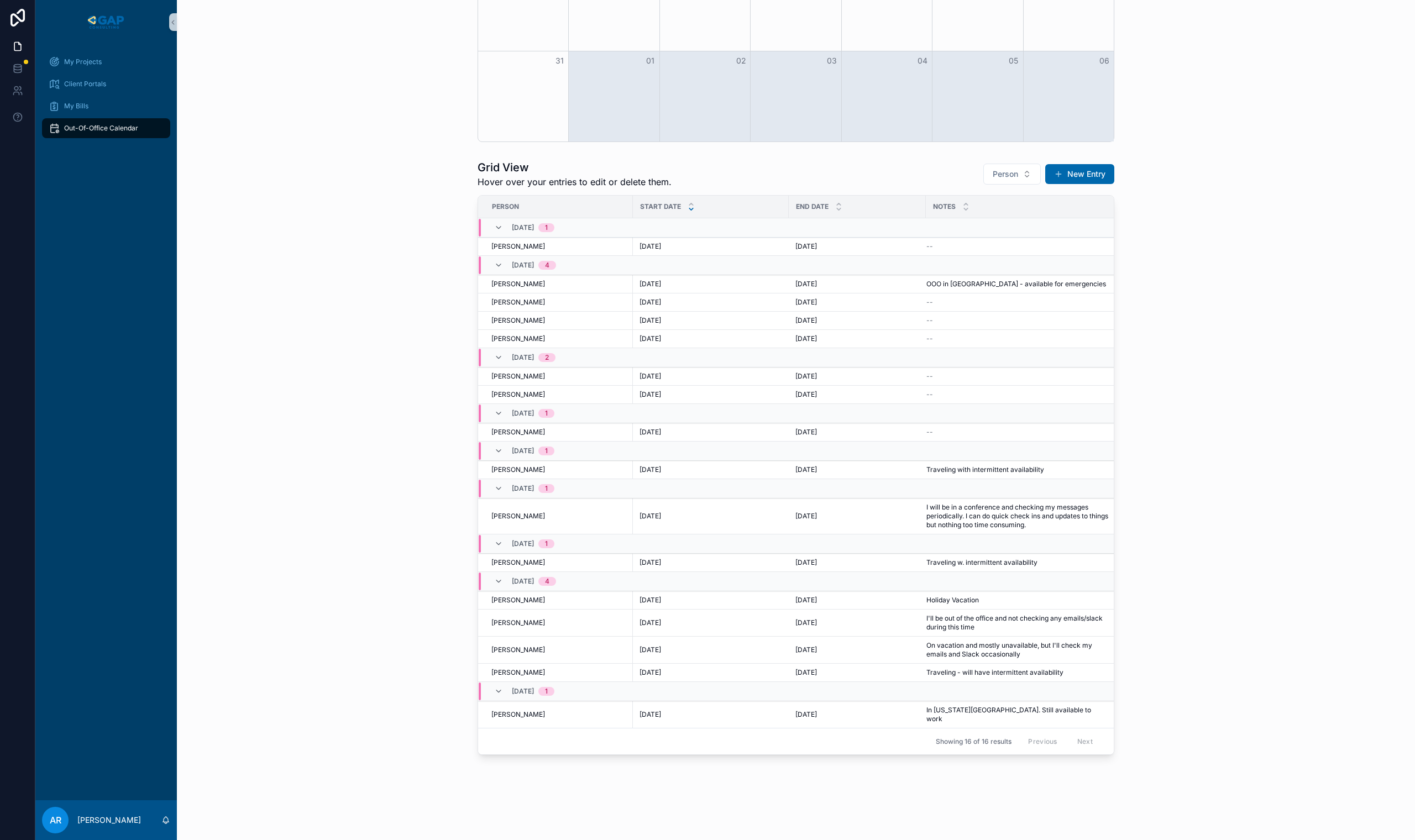
scroll to position [500, 0]
